Goal: Transaction & Acquisition: Purchase product/service

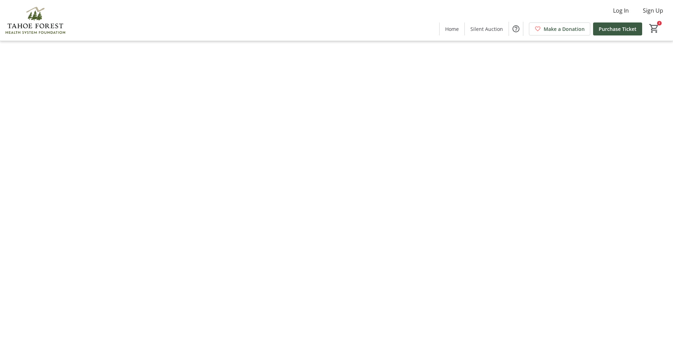
type input "0"
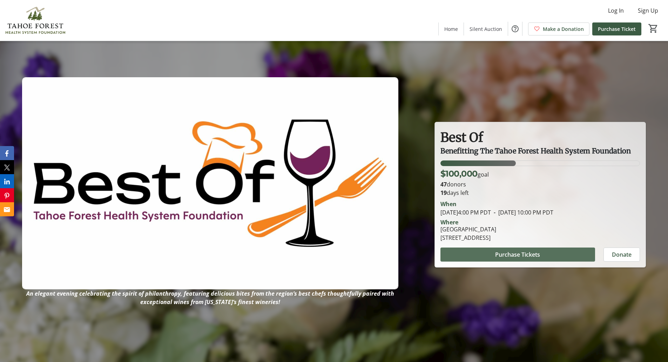
click at [529, 254] on span "Purchase Tickets" at bounding box center [517, 254] width 45 height 8
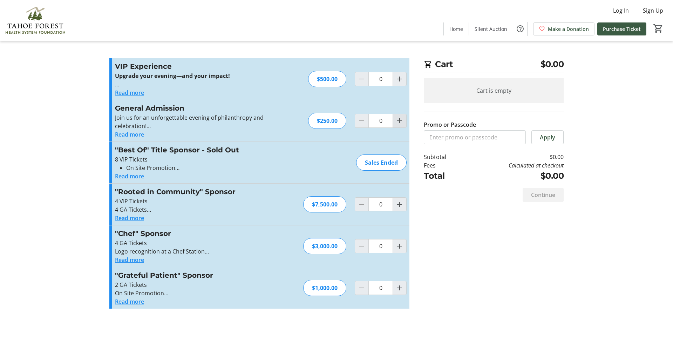
click at [399, 122] on mat-icon "Increment by one" at bounding box center [400, 120] width 8 height 8
type input "2"
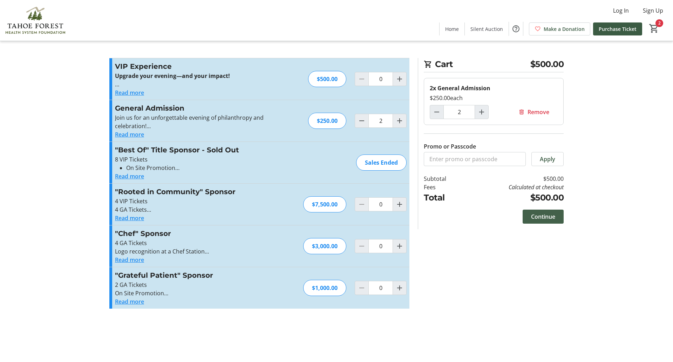
click at [540, 216] on span "Continue" at bounding box center [543, 216] width 24 height 8
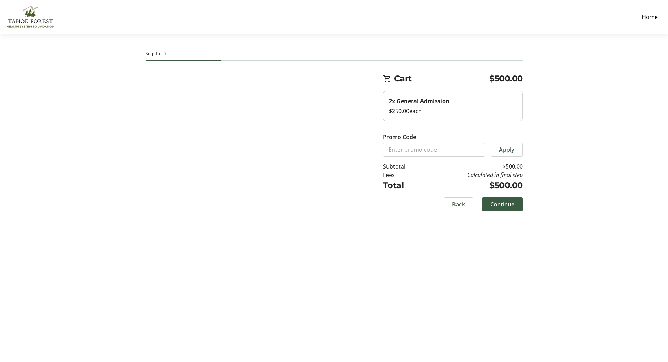
select select "US"
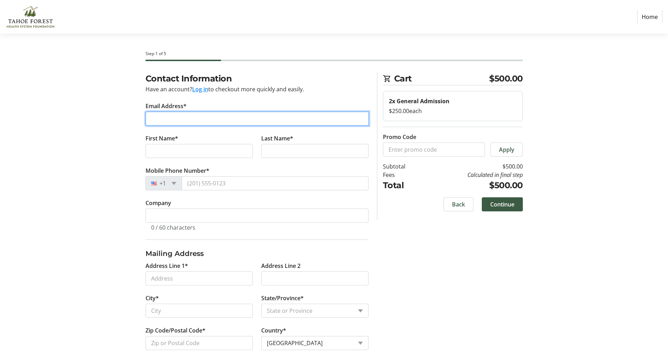
click at [207, 122] on input "Email Address*" at bounding box center [257, 119] width 223 height 14
type input "[EMAIL_ADDRESS][DOMAIN_NAME]"
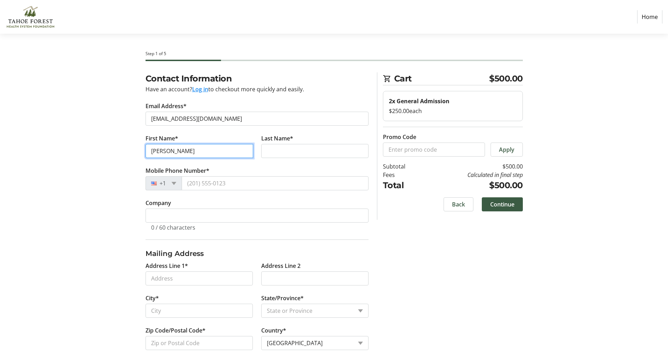
type input "[PERSON_NAME]"
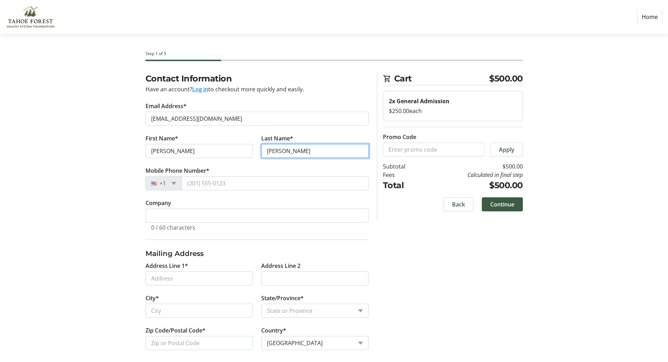
type input "[PERSON_NAME]"
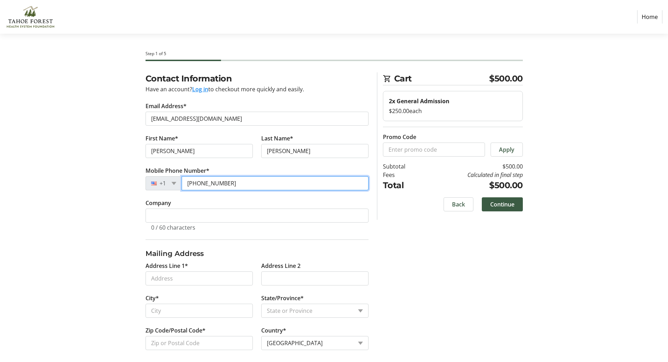
type input "[PHONE_NUMBER]"
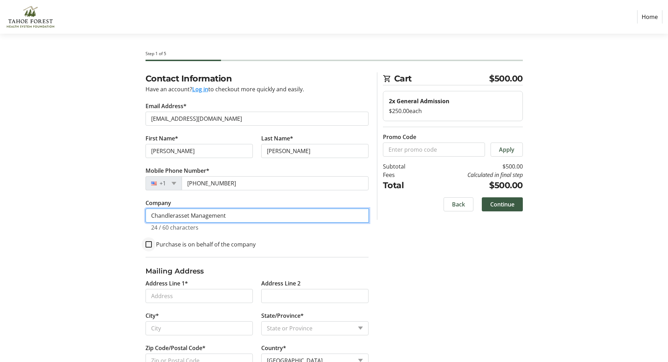
type input "Chandlerasset Management"
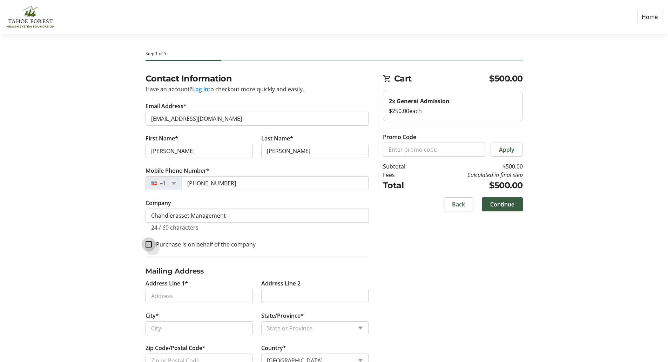
click at [150, 246] on input "Purchase is on behalf of the company" at bounding box center [149, 244] width 6 height 6
checkbox input "true"
click at [164, 293] on input "Address Line 1*" at bounding box center [199, 296] width 107 height 14
type input "[STREET_ADDRESS]"
type input "[GEOGRAPHIC_DATA]"
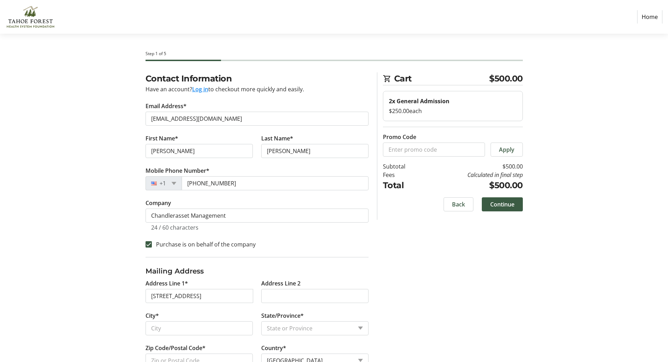
select select "CA"
type input "92121"
click at [279, 293] on input "Address Line 2" at bounding box center [314, 296] width 107 height 14
type input "Suite 600"
click at [500, 203] on span "Continue" at bounding box center [502, 204] width 24 height 8
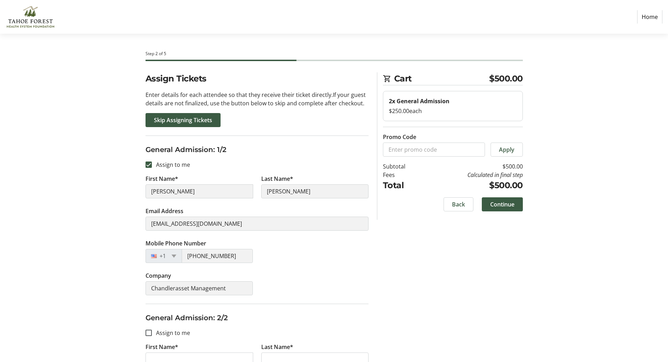
scroll to position [110, 0]
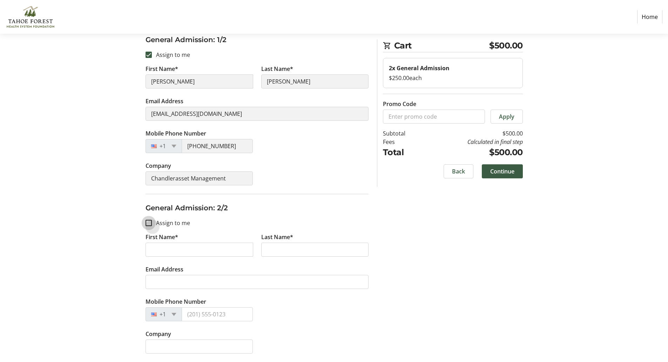
click at [149, 224] on input "Assign to me" at bounding box center [149, 223] width 6 height 6
checkbox input "true"
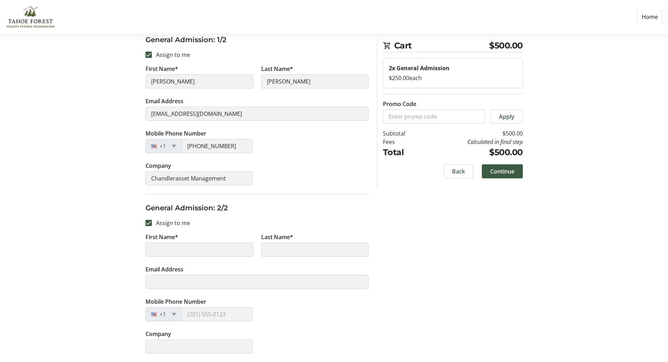
type input "[PERSON_NAME]"
type input "[EMAIL_ADDRESS][DOMAIN_NAME]"
type input "[PHONE_NUMBER]"
type input "Chandlerasset Management"
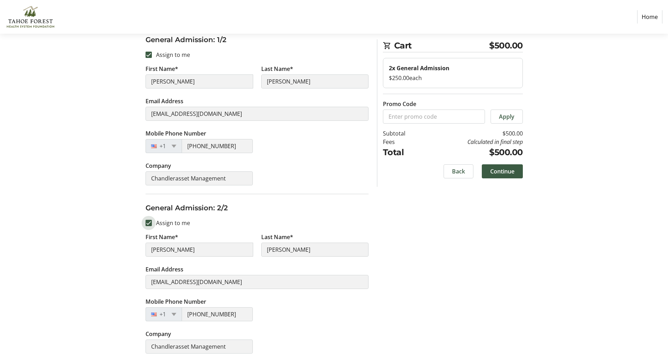
click at [150, 223] on input "Assign to me" at bounding box center [149, 223] width 6 height 6
checkbox input "false"
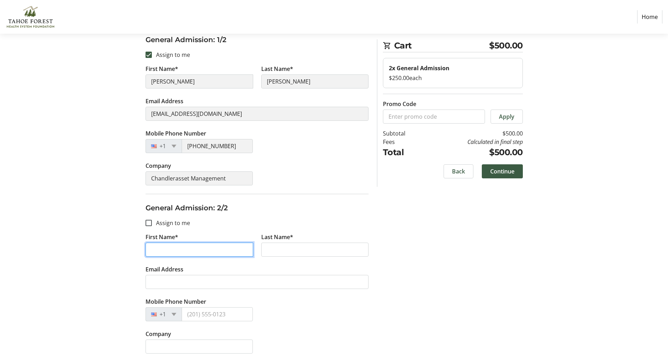
click at [157, 252] on input "First Name*" at bounding box center [200, 249] width 108 height 14
click at [147, 222] on input "Assign to me" at bounding box center [149, 223] width 6 height 6
checkbox input "true"
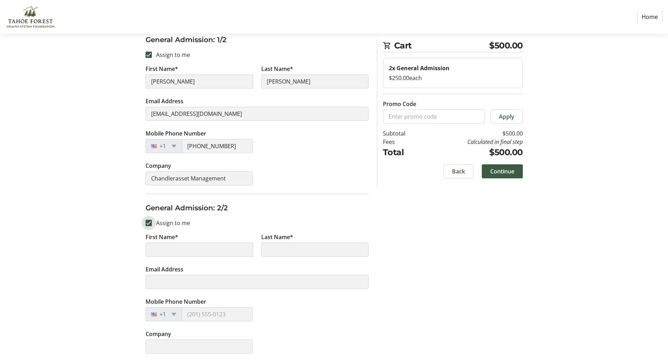
type input "[PERSON_NAME]"
type input "[EMAIL_ADDRESS][DOMAIN_NAME]"
type input "[PHONE_NUMBER]"
type input "Chandlerasset Management"
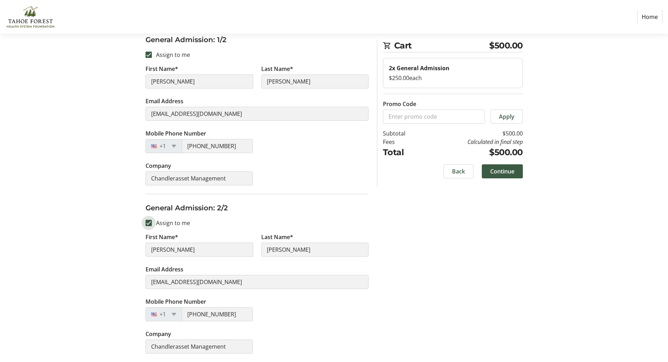
scroll to position [0, 0]
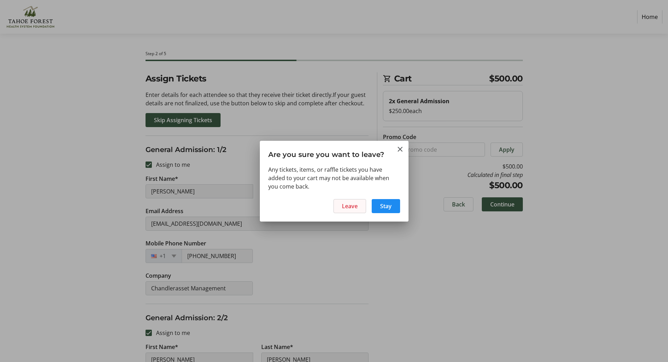
click at [347, 208] on span "Leave" at bounding box center [350, 206] width 16 height 8
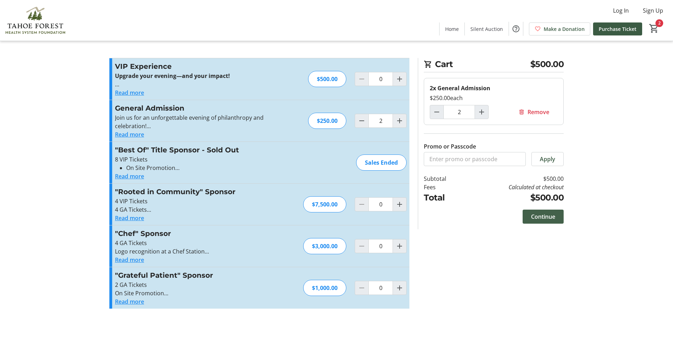
click at [545, 215] on span "Continue" at bounding box center [543, 216] width 24 height 8
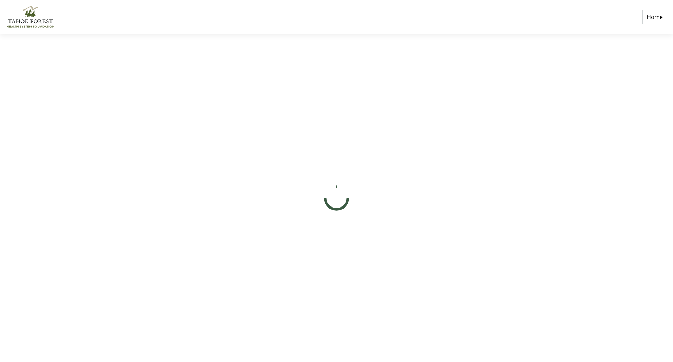
select select "US"
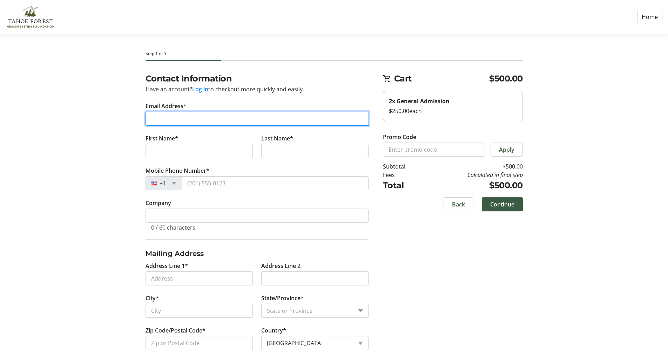
click at [208, 114] on input "Email Address*" at bounding box center [257, 119] width 223 height 14
type input "[EMAIL_ADDRESS][DOMAIN_NAME]"
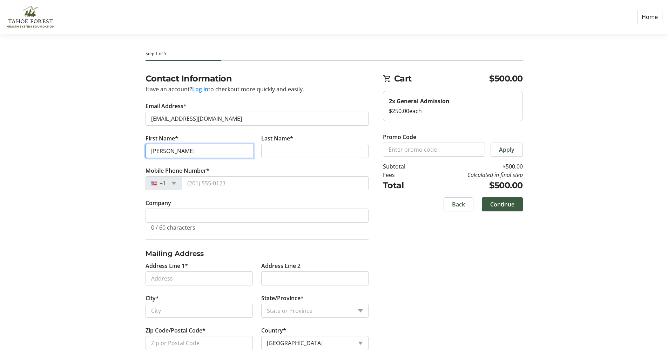
type input "[PERSON_NAME]"
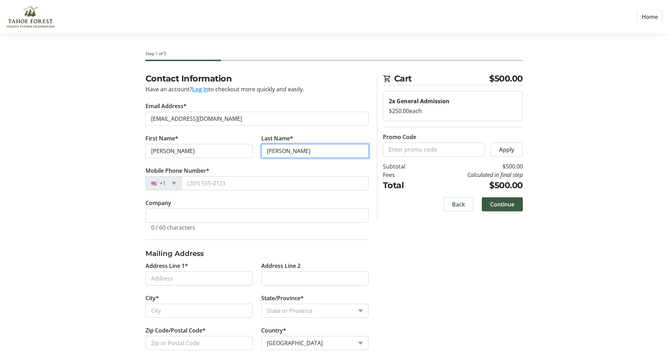
type input "[PERSON_NAME]"
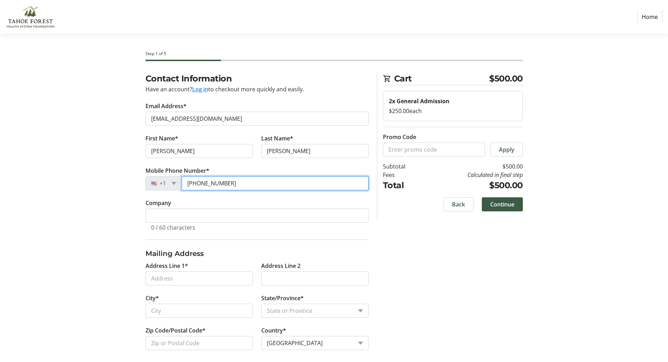
type input "[PHONE_NUMBER]"
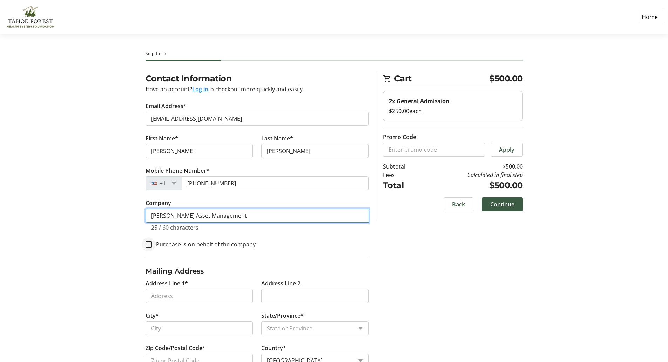
type input "[PERSON_NAME] Asset Management"
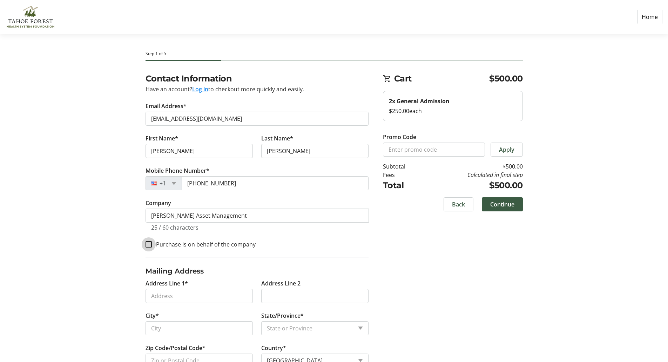
click at [150, 244] on input "Purchase is on behalf of the company" at bounding box center [149, 244] width 6 height 6
checkbox input "true"
click at [171, 296] on input "Address Line 1*" at bounding box center [200, 296] width 108 height 14
type input "[STREET_ADDRESS]"
type input "[GEOGRAPHIC_DATA]"
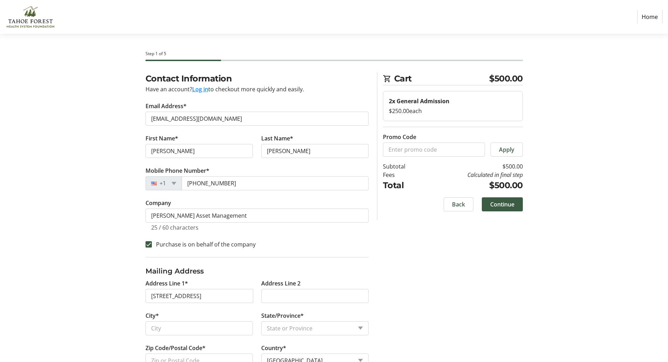
select select "CA"
type input "92121"
click at [270, 295] on input "Address Line 2" at bounding box center [314, 296] width 107 height 14
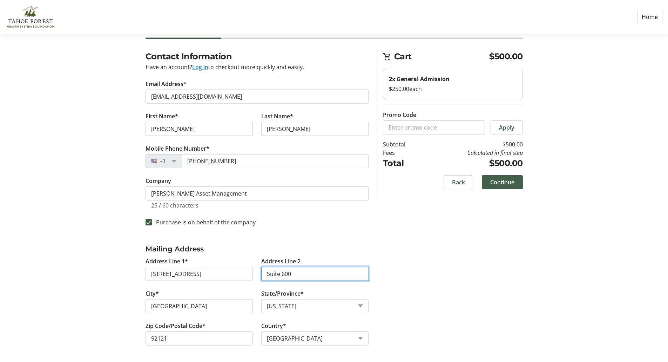
type input "Suite 600"
click at [497, 181] on span "Continue" at bounding box center [502, 182] width 24 height 8
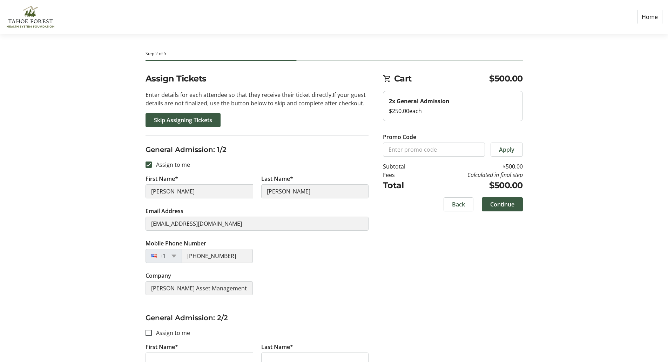
scroll to position [110, 0]
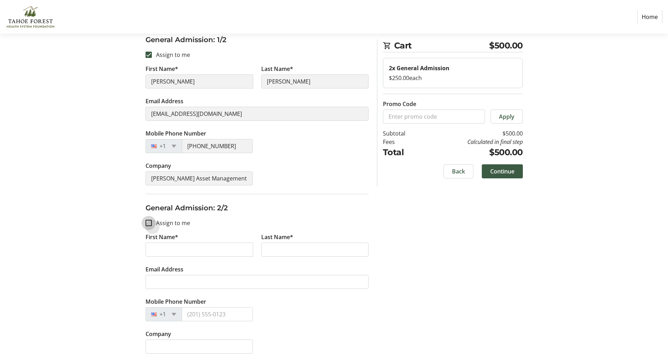
click at [148, 222] on input "Assign to me" at bounding box center [149, 223] width 6 height 6
checkbox input "true"
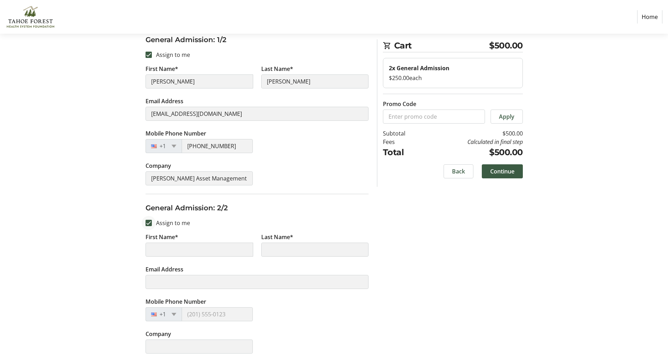
type input "[PERSON_NAME]"
type input "[EMAIL_ADDRESS][DOMAIN_NAME]"
type input "[PHONE_NUMBER]"
type input "[PERSON_NAME] Asset Management"
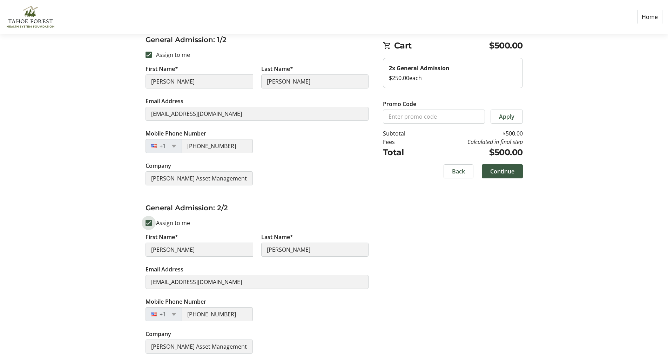
click at [149, 223] on input "Assign to me" at bounding box center [149, 223] width 6 height 6
checkbox input "false"
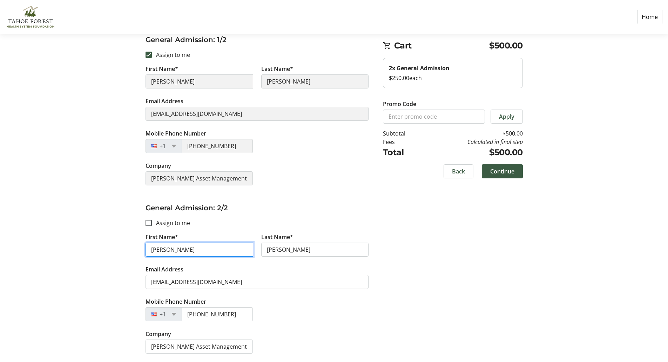
click at [163, 253] on input "[PERSON_NAME]" at bounding box center [200, 249] width 108 height 14
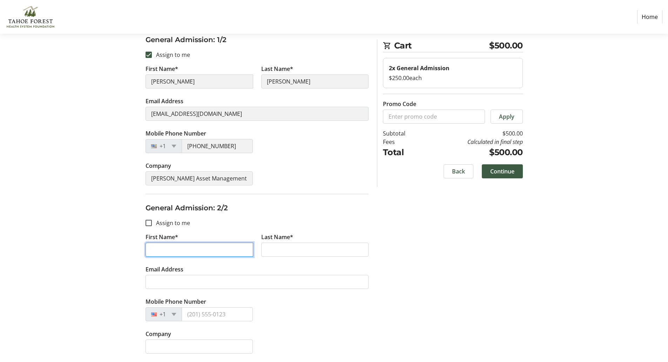
drag, startPoint x: 178, startPoint y: 249, endPoint x: 121, endPoint y: 248, distance: 57.5
click at [121, 248] on div "Assign Tickets Enter details for each attendee so that they receive their ticke…" at bounding box center [334, 161] width 463 height 399
type input "[PERSON_NAME]"
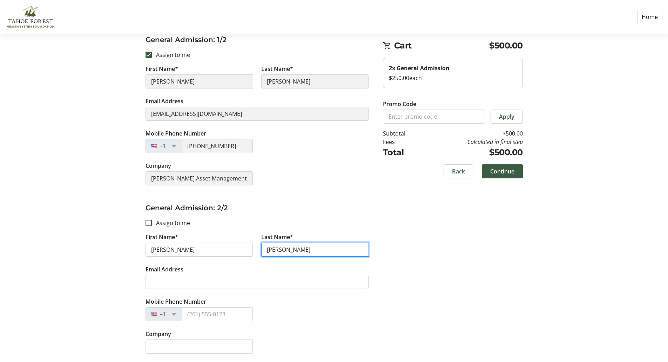
type input "[PERSON_NAME]"
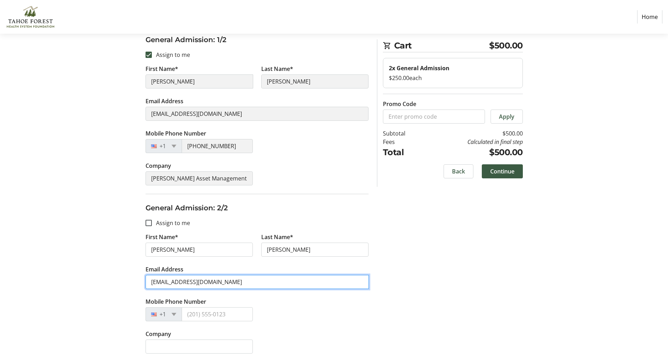
type input "[EMAIL_ADDRESS][DOMAIN_NAME]"
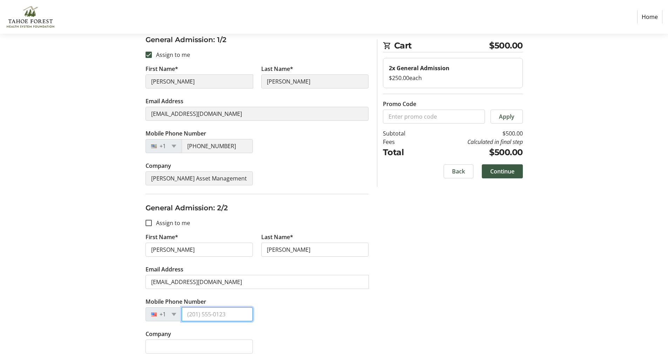
click at [205, 314] on input "Mobile Phone Number" at bounding box center [217, 314] width 71 height 14
type input "[PHONE_NUMBER]"
click at [202, 349] on input "Company" at bounding box center [200, 346] width 108 height 14
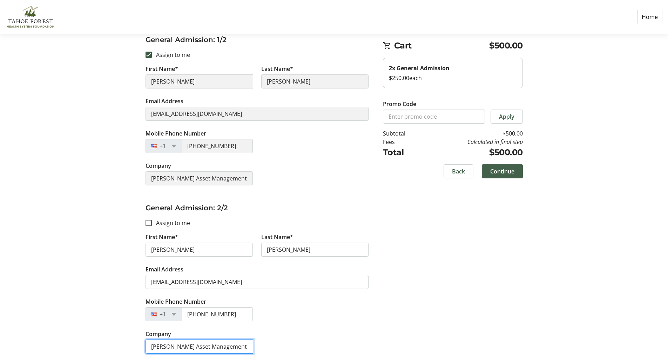
type input "[PERSON_NAME] Asset Management"
click at [500, 171] on span "Continue" at bounding box center [502, 171] width 24 height 8
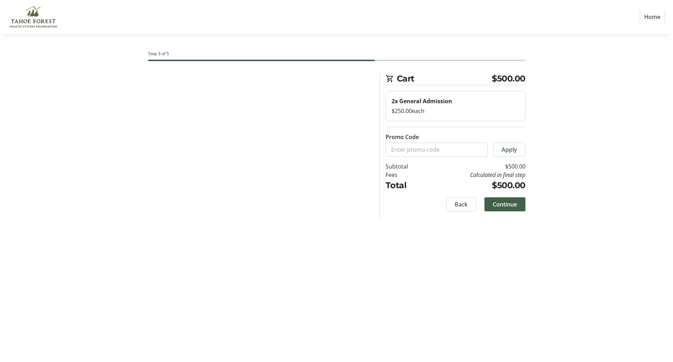
scroll to position [0, 0]
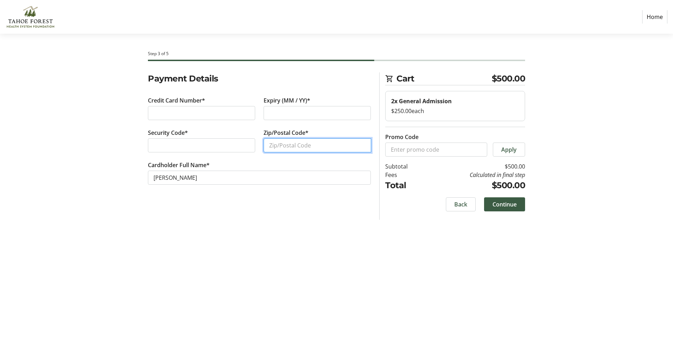
click at [272, 143] on input "Zip/Postal Code*" at bounding box center [318, 145] width 108 height 14
type input "92121"
click at [496, 204] on span "Continue" at bounding box center [505, 204] width 24 height 8
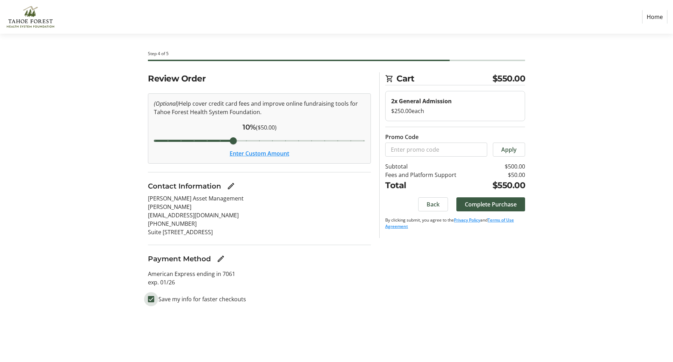
click at [150, 298] on input "Save my info for faster checkouts" at bounding box center [151, 299] width 6 height 6
checkbox input "false"
click at [490, 203] on span "Complete Purchase" at bounding box center [491, 204] width 52 height 8
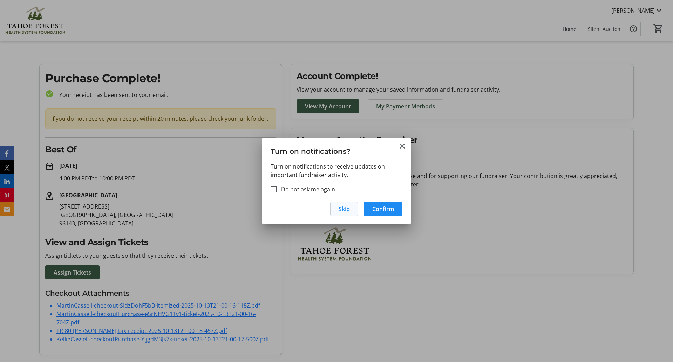
click at [344, 208] on span "Skip" at bounding box center [344, 208] width 11 height 8
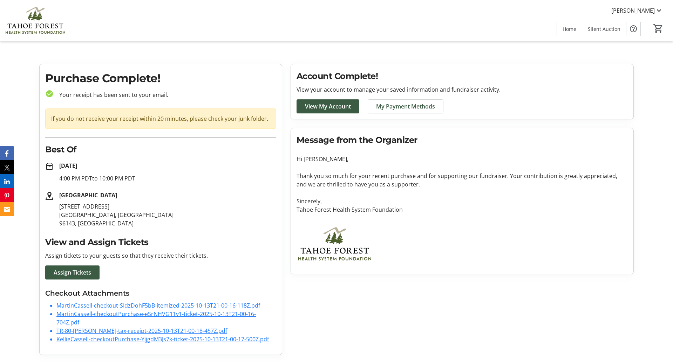
click at [105, 305] on link "MartinCassell-checkout-SIdzDohF5bB-itemized-2025-10-13T21-00-16-118Z.pdf" at bounding box center [158, 305] width 204 height 8
click at [72, 314] on link "MartinCassell-checkoutPurchase-eSrNHVG11v1-ticket-2025-10-13T21-00-16-704Z.pdf" at bounding box center [156, 318] width 200 height 16
click at [101, 329] on link "TR-80-[PERSON_NAME]-tax-receipt-2025-10-13T21-00-18-457Z.pdf" at bounding box center [141, 331] width 171 height 8
click at [100, 340] on link "KellieCassell-checkoutPurchase-YijgdM3Js7k-ticket-2025-10-13T21-00-17-500Z.pdf" at bounding box center [162, 339] width 213 height 8
